Goal: Communication & Community: Answer question/provide support

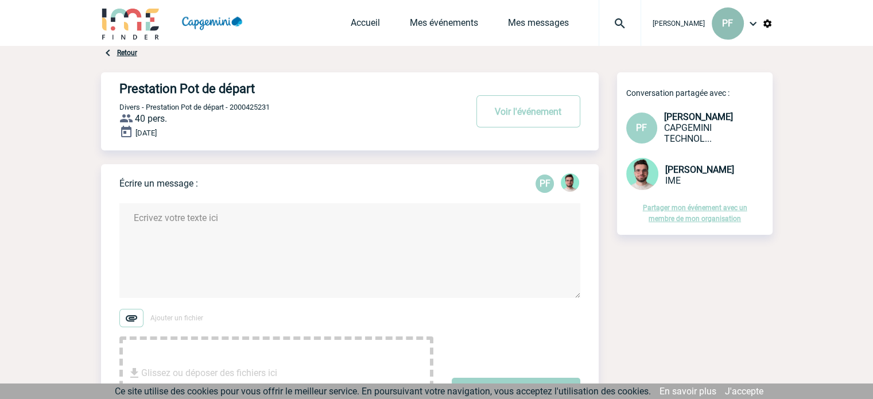
click at [735, 29] on div "PF" at bounding box center [728, 23] width 32 height 32
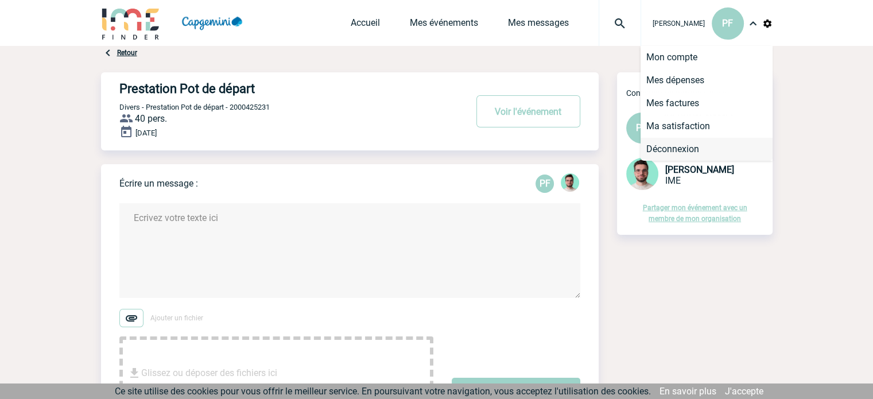
click at [688, 149] on li "Déconnexion" at bounding box center [706, 149] width 132 height 23
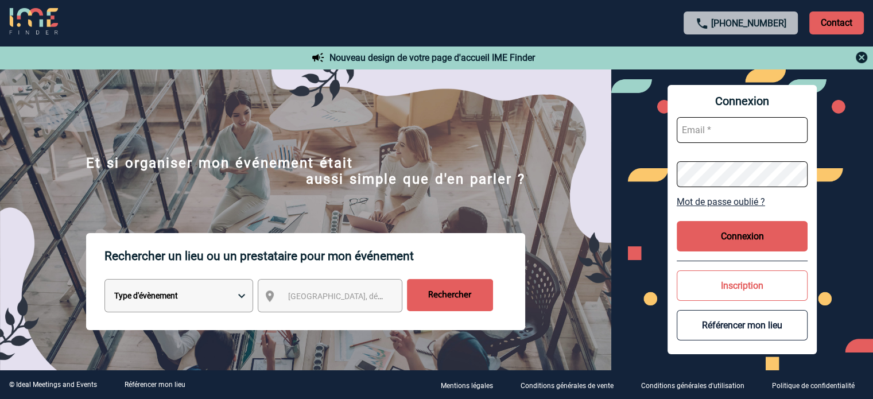
click at [757, 129] on input "text" at bounding box center [742, 130] width 131 height 26
type input "P"
type input "patricia.fontaine@capgemini.com"
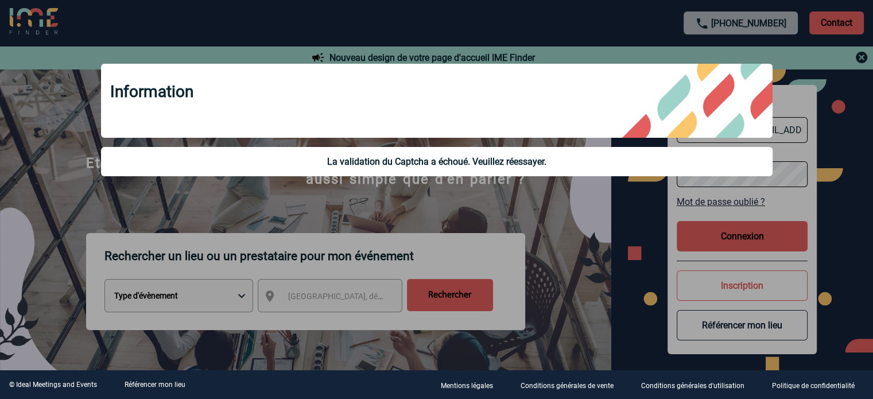
click at [752, 238] on div at bounding box center [436, 199] width 873 height 399
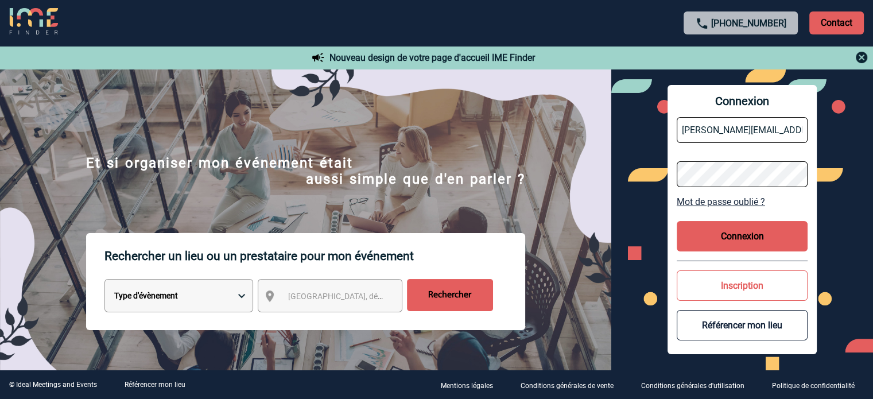
click at [673, 173] on div "Connexion patricia.fontaine@capgemini.com Mot de passe oublié ? Connexion Inscr…" at bounding box center [741, 219] width 149 height 269
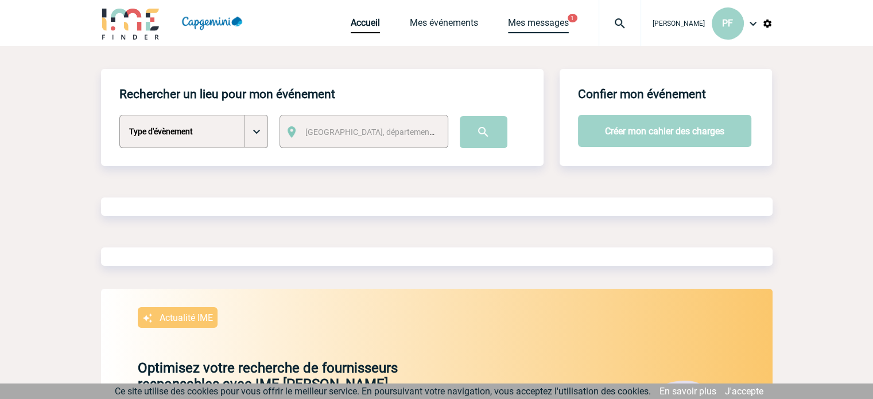
click at [547, 22] on link "Mes messages" at bounding box center [538, 25] width 61 height 16
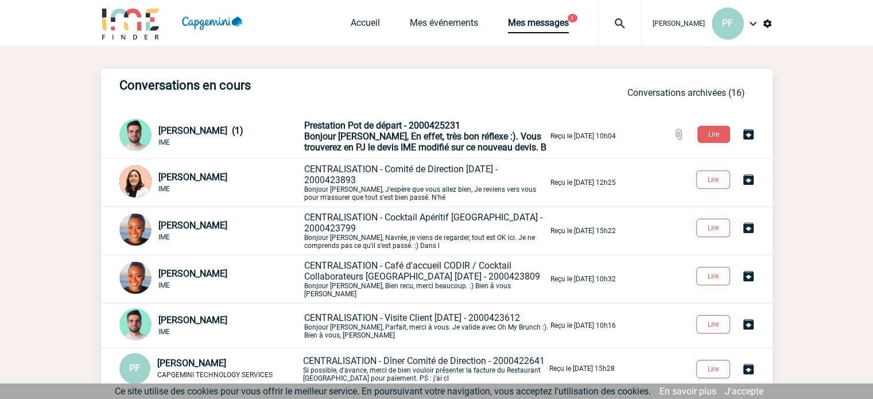
click at [422, 136] on span "Bonjour Patricia, En effet, très bon réflexe :). Vous trouverez en PJ le devis …" at bounding box center [425, 142] width 242 height 22
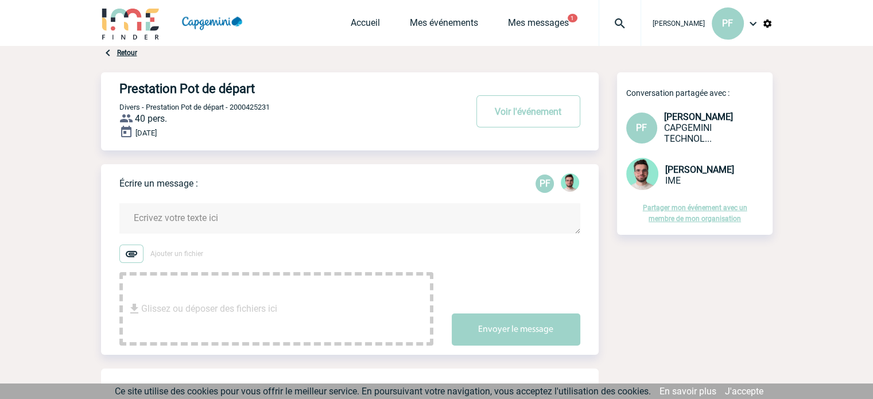
click at [295, 220] on textarea at bounding box center [349, 218] width 461 height 30
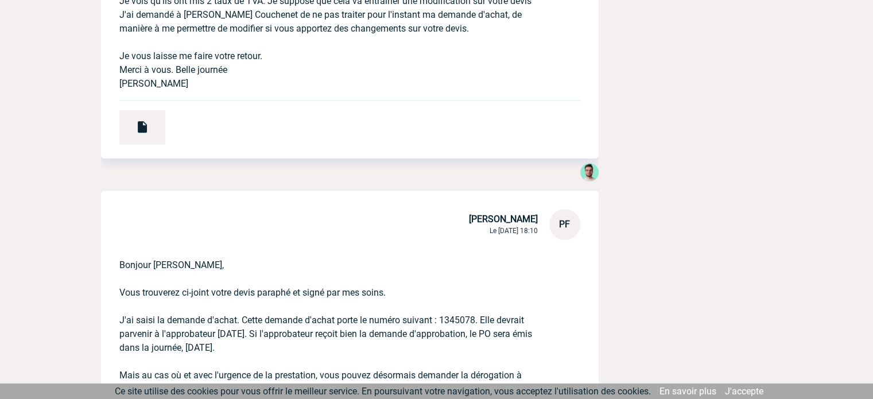
scroll to position [861, 0]
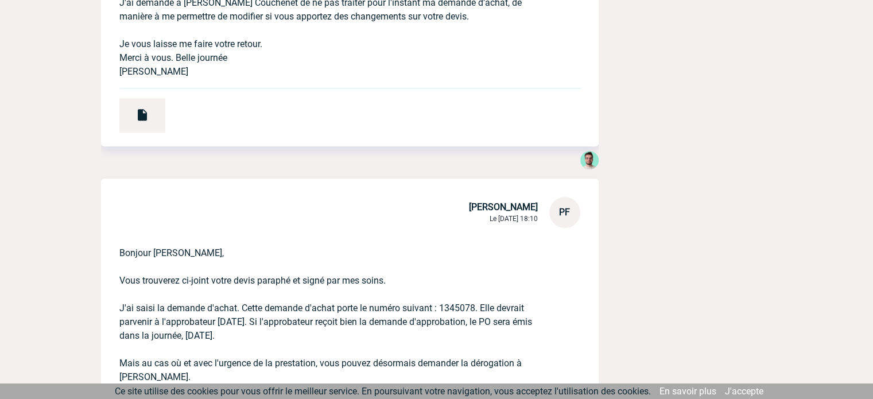
click at [459, 309] on p "Bonjour Benjamin, Vous trouverez ci-joint votre devis paraphé et signé par mes …" at bounding box center [333, 326] width 429 height 197
copy p "1345078"
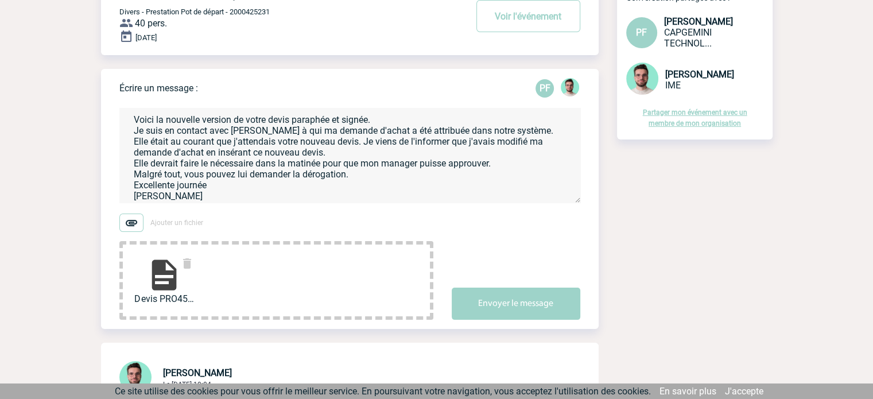
scroll to position [0, 0]
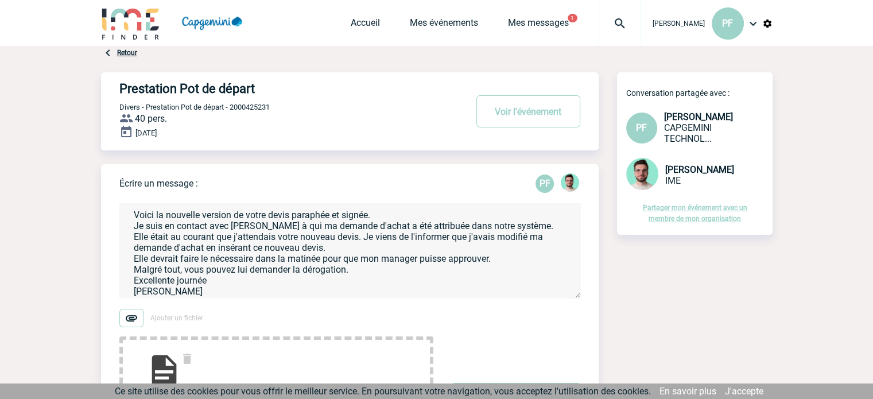
click at [253, 244] on textarea "Merci Benjamin :)) Voici la nouvelle version de votre devis paraphée et signée.…" at bounding box center [349, 250] width 461 height 95
paste textarea "1345078"
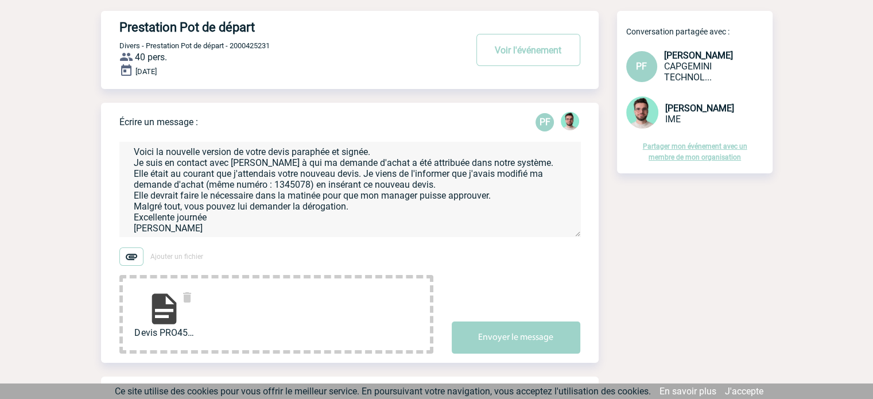
scroll to position [191, 0]
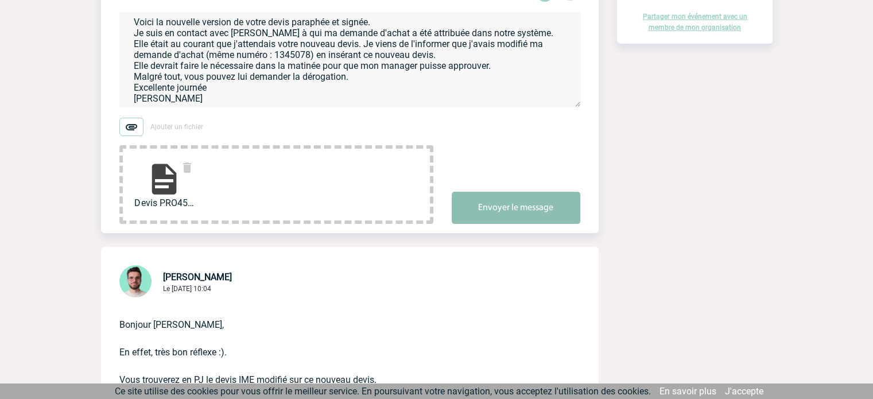
type textarea "Merci Benjamin :)) Voici la nouvelle version de votre devis paraphée et signée.…"
click at [535, 213] on button "Envoyer le message" at bounding box center [516, 208] width 129 height 32
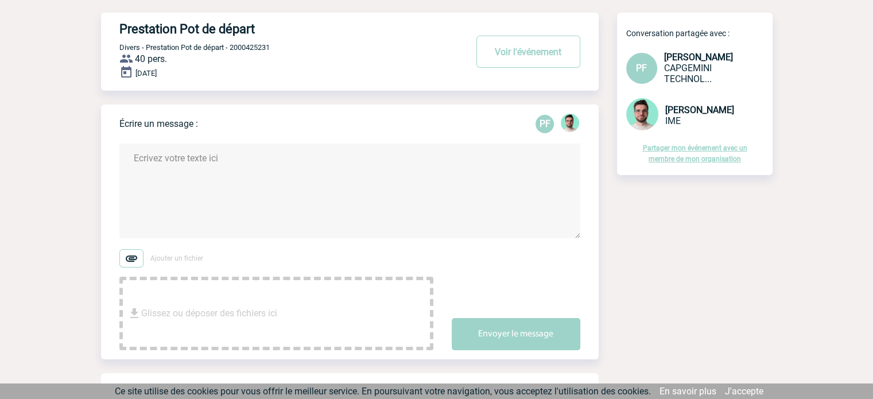
scroll to position [0, 0]
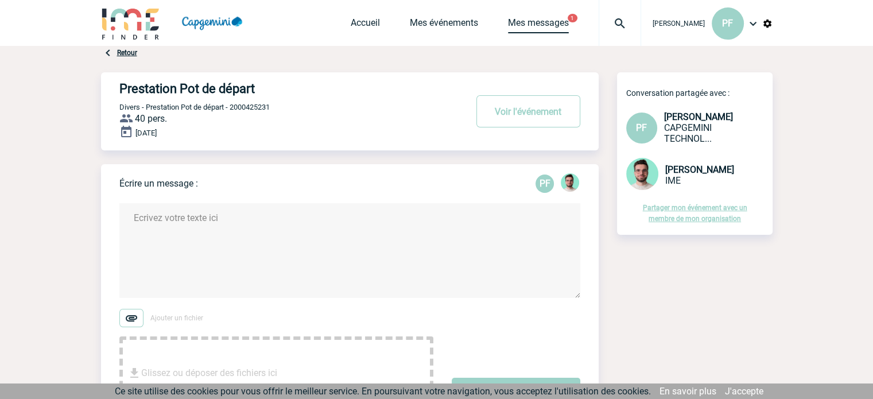
click at [544, 23] on link "Mes messages" at bounding box center [538, 25] width 61 height 16
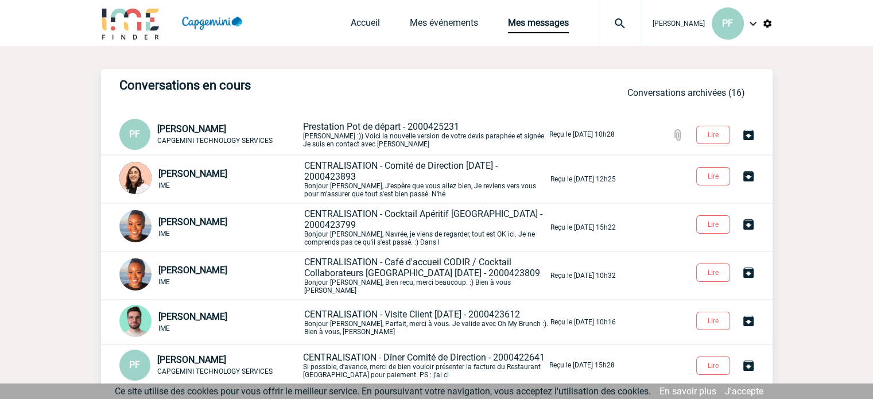
click at [748, 20] on img at bounding box center [753, 24] width 14 height 14
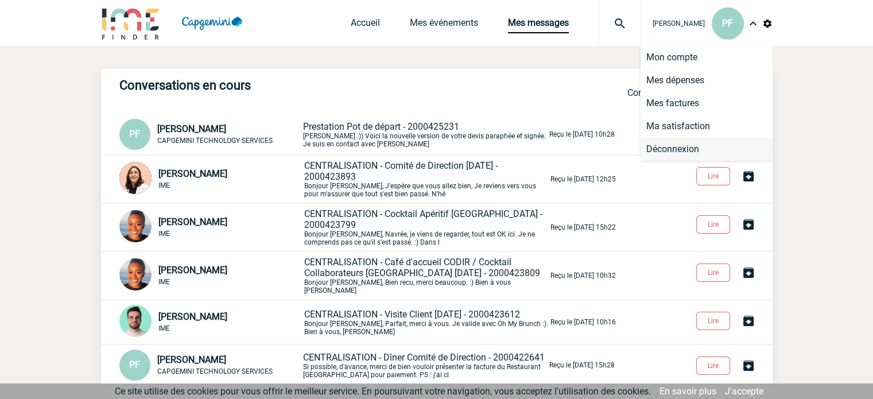
click at [667, 146] on li "Déconnexion" at bounding box center [706, 149] width 132 height 23
